Goal: Task Accomplishment & Management: Use online tool/utility

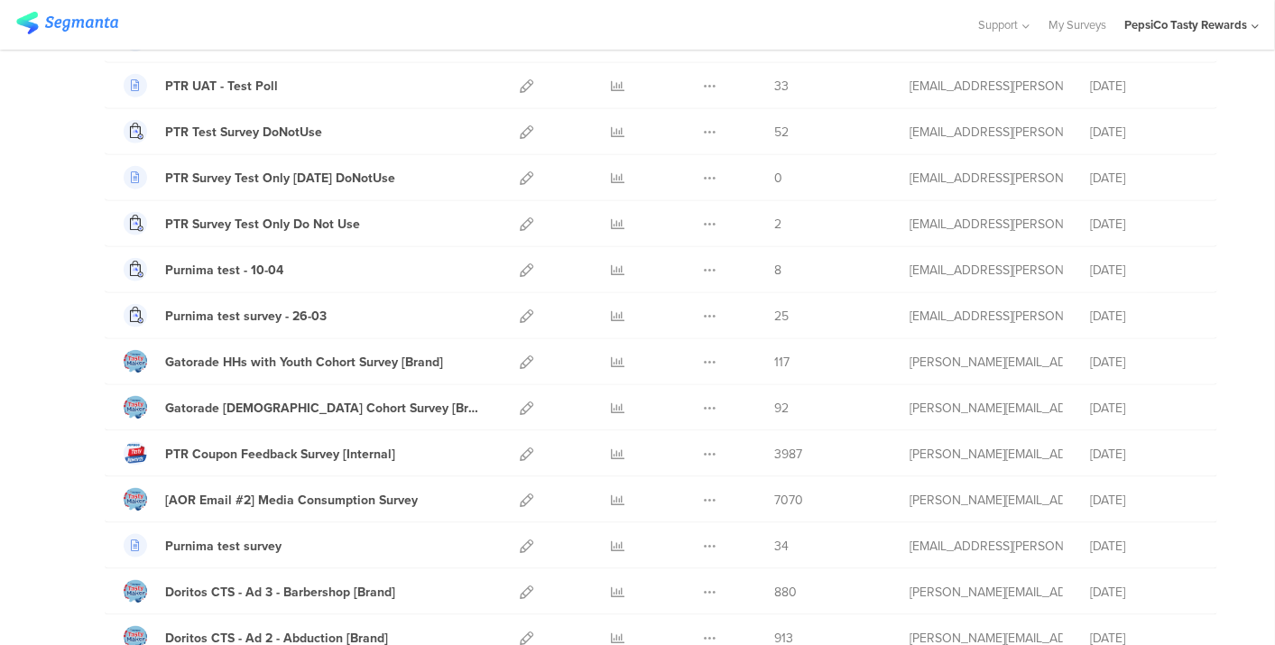
scroll to position [1103, 0]
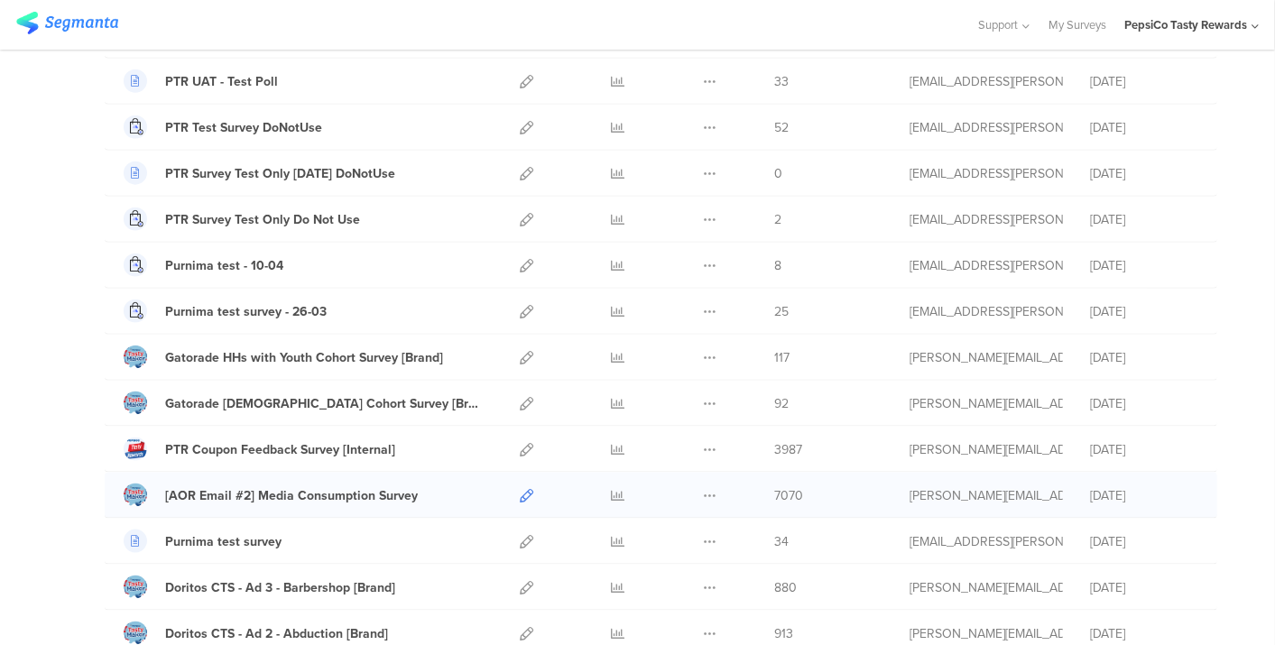
click at [520, 489] on icon at bounding box center [527, 496] width 14 height 14
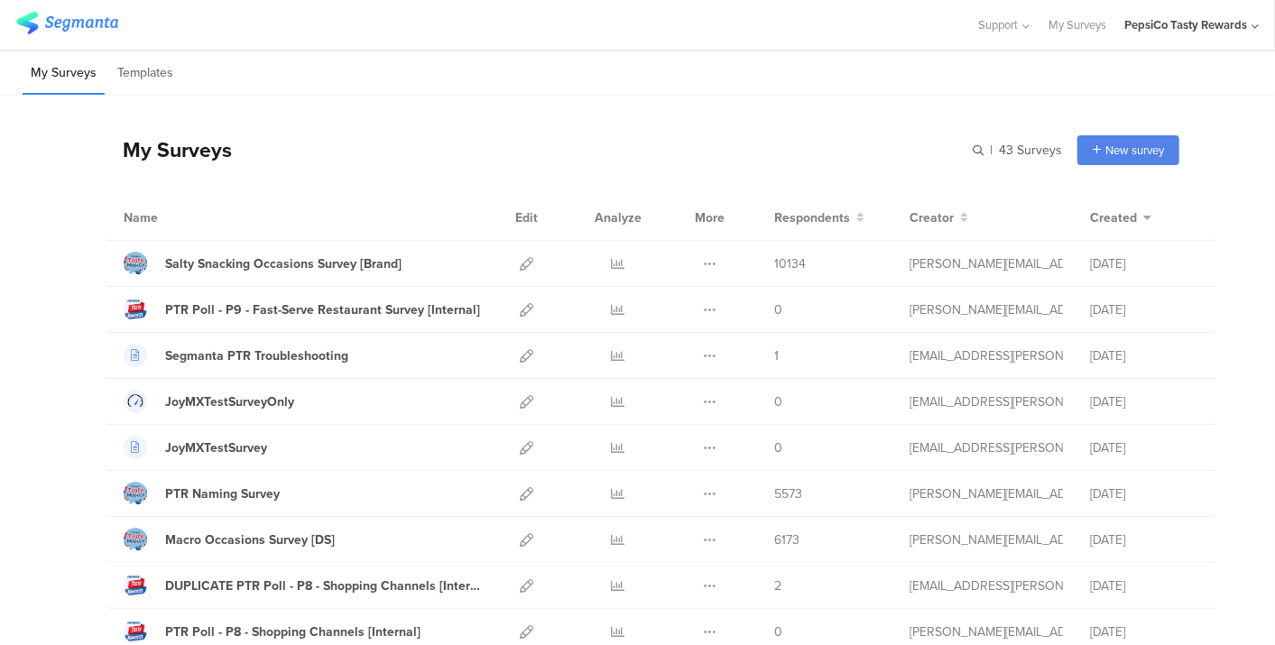
scroll to position [23, 0]
